Goal: Transaction & Acquisition: Download file/media

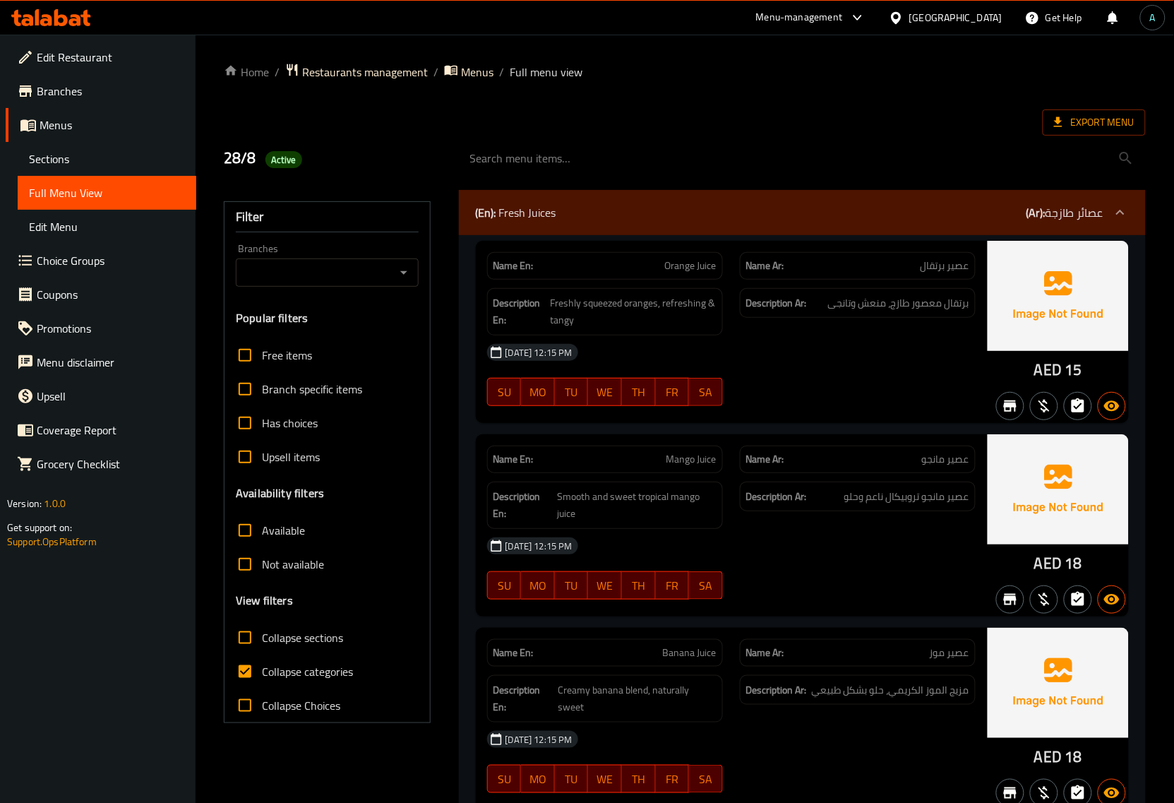
click at [286, 676] on span "Collapse categories" at bounding box center [307, 671] width 91 height 17
click at [262, 676] on input "Collapse categories" at bounding box center [245, 671] width 34 height 34
checkbox input "false"
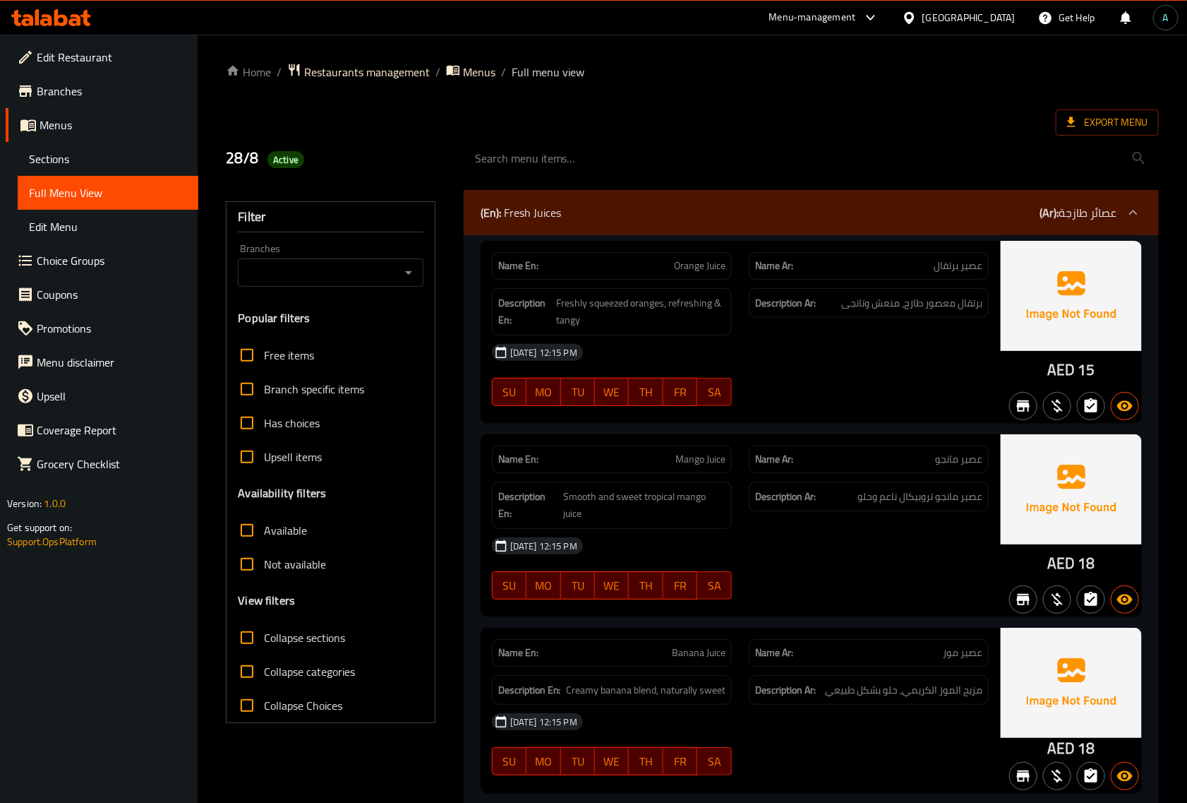
drag, startPoint x: 382, startPoint y: 146, endPoint x: 143, endPoint y: 47, distance: 258.6
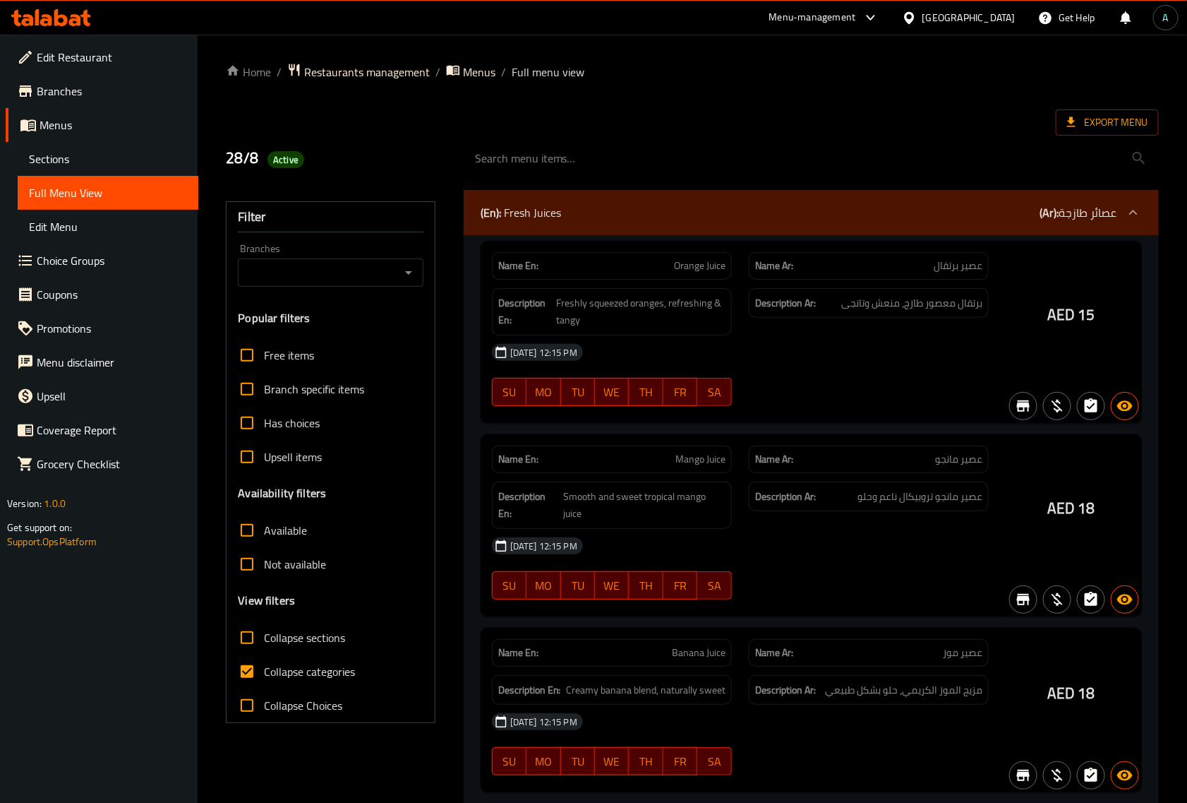
click at [316, 681] on div at bounding box center [593, 401] width 1187 height 803
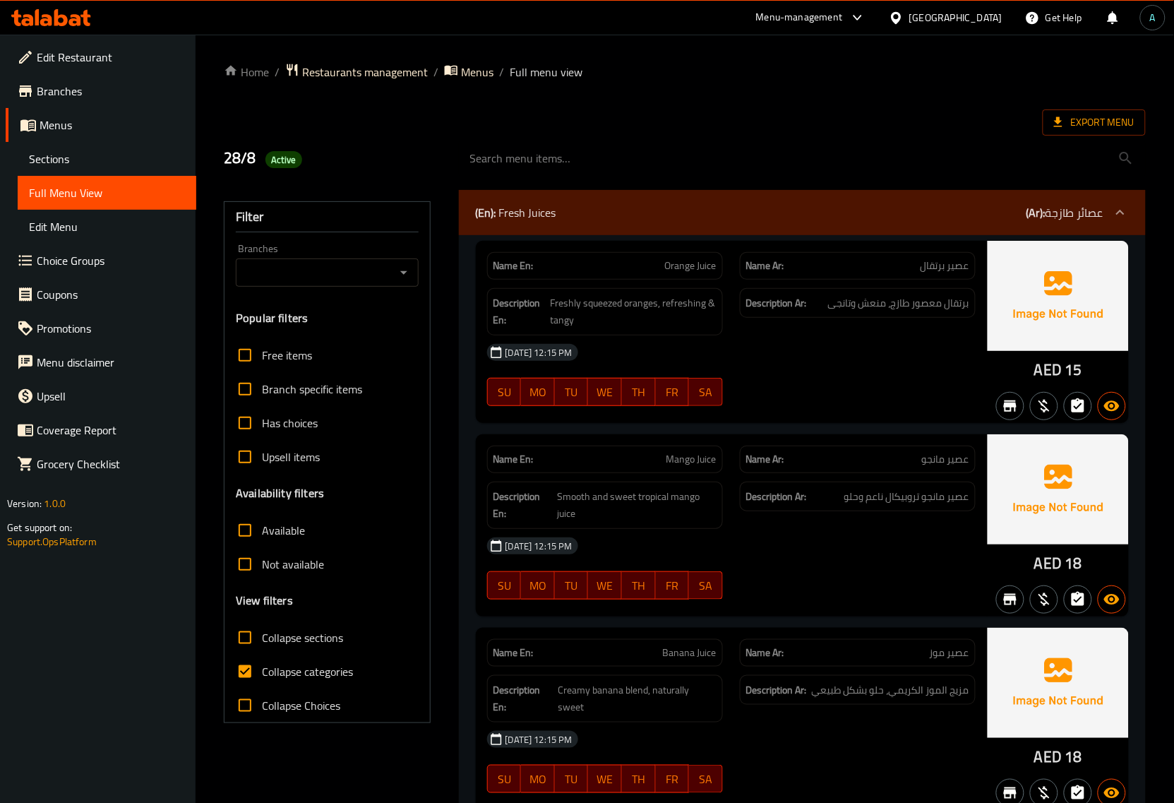
drag, startPoint x: 337, startPoint y: 657, endPoint x: 326, endPoint y: 669, distance: 15.5
click at [327, 666] on label "Collapse categories" at bounding box center [290, 671] width 125 height 34
click at [337, 663] on span "Collapse categories" at bounding box center [307, 671] width 91 height 17
click at [262, 661] on input "Collapse categories" at bounding box center [245, 671] width 34 height 34
checkbox input "false"
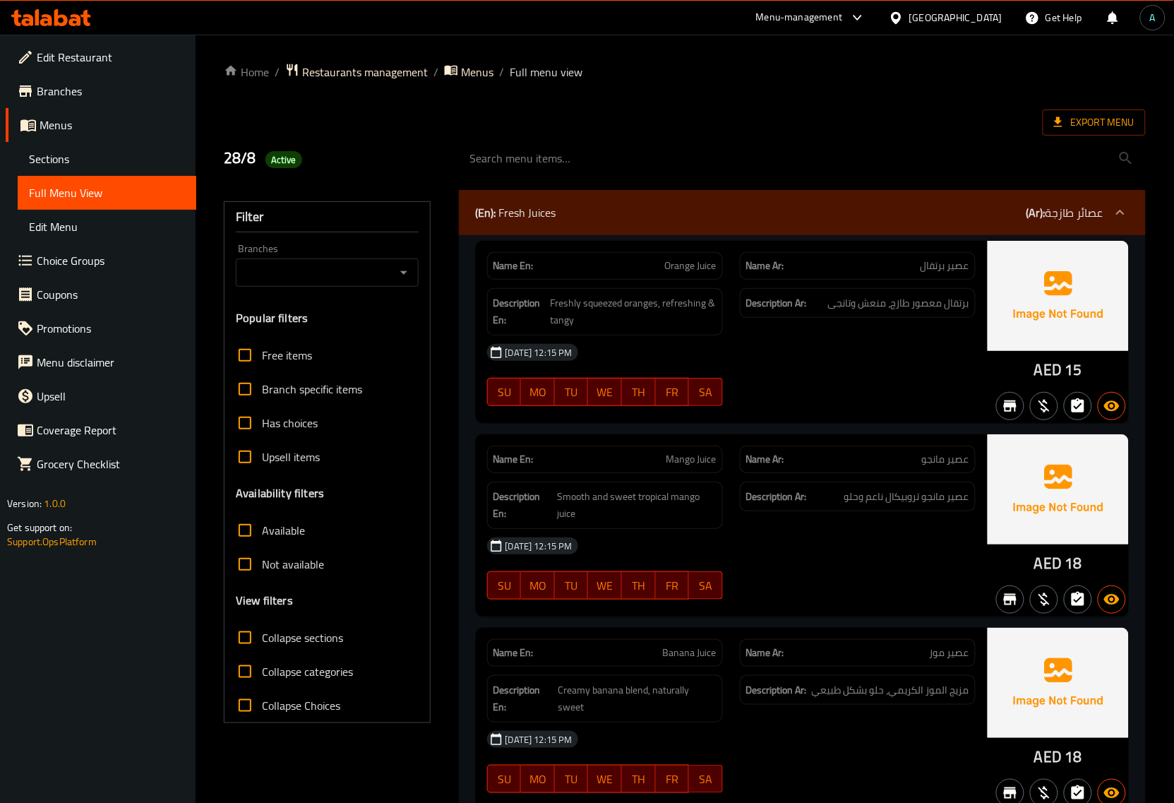
click at [1085, 128] on span "Export Menu" at bounding box center [1094, 123] width 80 height 18
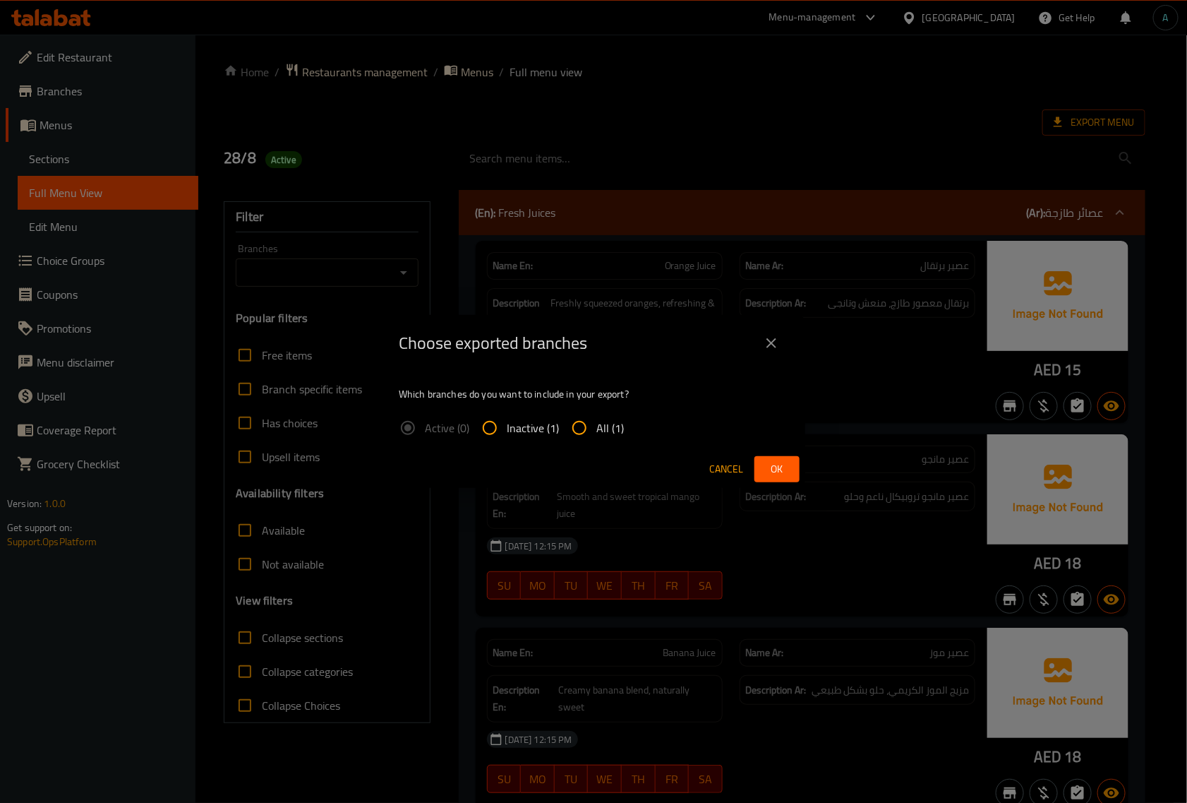
drag, startPoint x: 580, startPoint y: 421, endPoint x: 625, endPoint y: 431, distance: 46.1
click at [580, 421] on input "All (1)" at bounding box center [580, 428] width 34 height 34
radio input "true"
click at [779, 474] on span "Ok" at bounding box center [777, 469] width 23 height 18
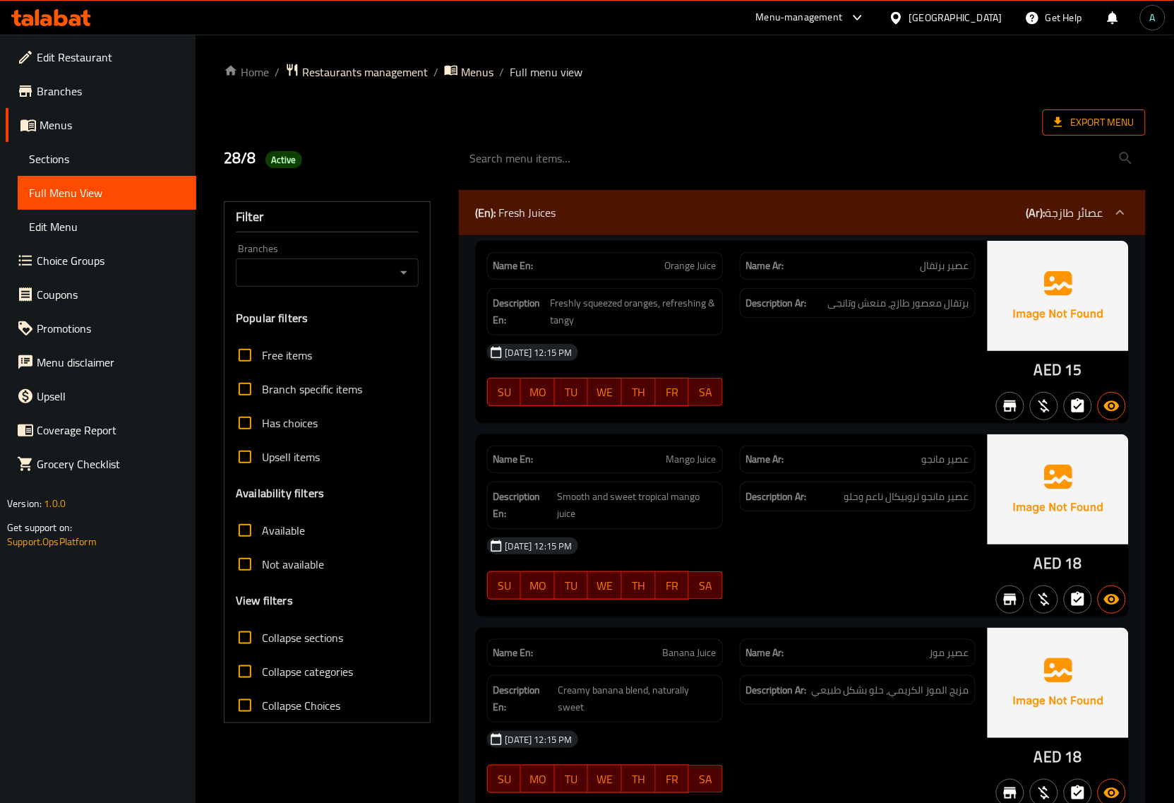
click at [1085, 124] on span "Export Menu" at bounding box center [1094, 123] width 80 height 18
